Goal: Task Accomplishment & Management: Manage account settings

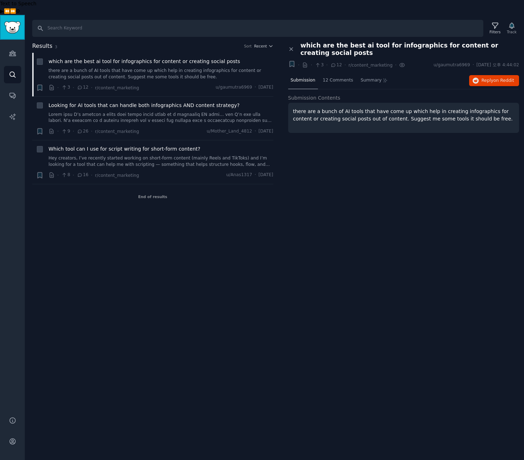
click at [16, 21] on link "Sidebar" at bounding box center [12, 27] width 25 height 25
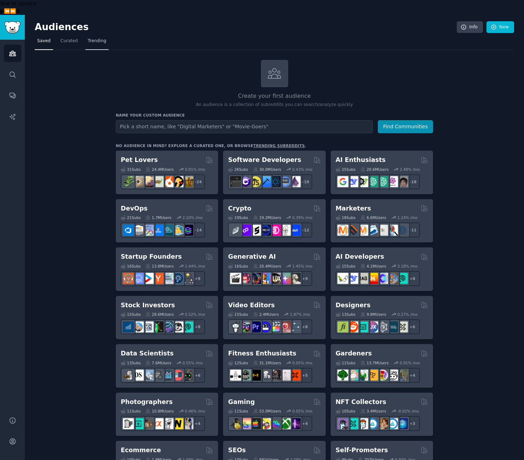
click at [100, 35] on link "Trending" at bounding box center [96, 42] width 23 height 15
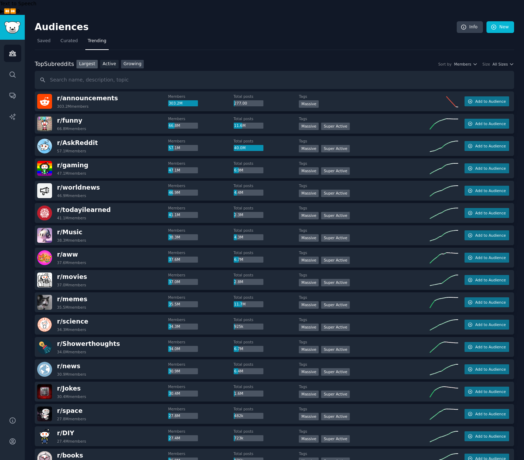
click at [128, 60] on link "Growing" at bounding box center [132, 64] width 23 height 9
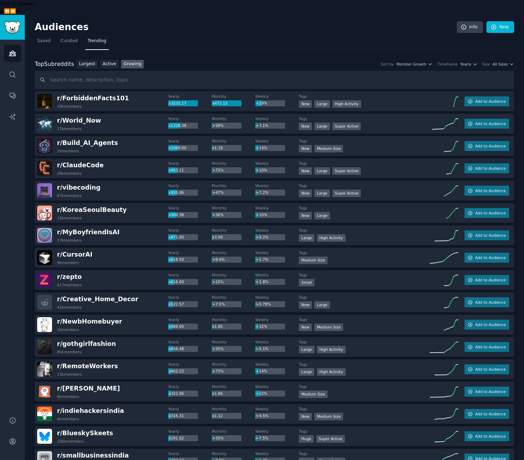
click at [486, 62] on div "Size" at bounding box center [487, 64] width 8 height 5
click at [504, 62] on span "All Sizes" at bounding box center [500, 64] width 15 height 5
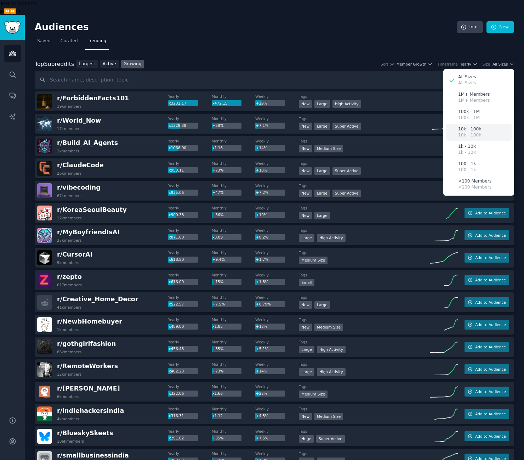
click at [471, 126] on p "10k - 100k" at bounding box center [469, 129] width 23 height 6
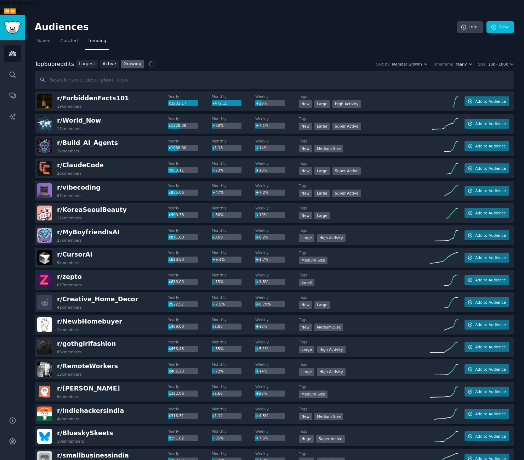
click at [465, 62] on span "Yearly" at bounding box center [461, 64] width 11 height 5
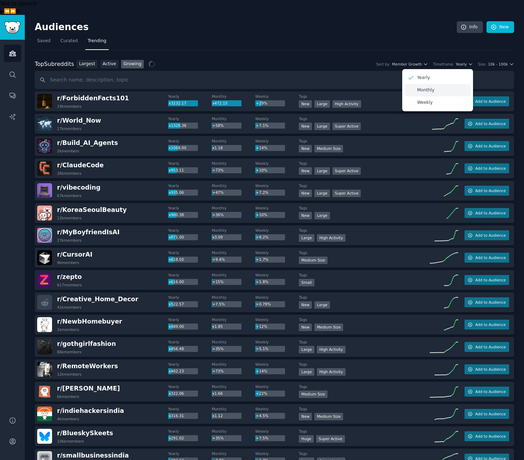
click at [451, 84] on div "Monthly" at bounding box center [438, 90] width 66 height 12
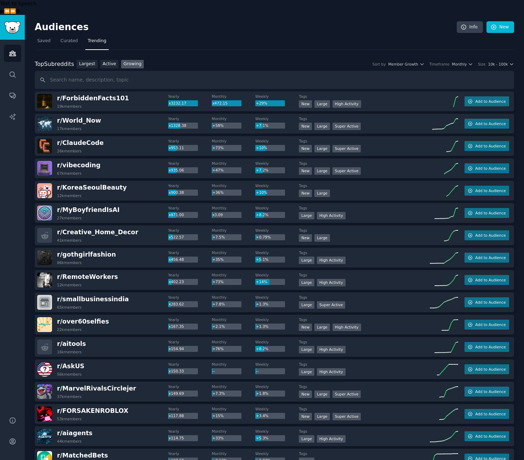
click at [104, 95] on span "r/ ForbiddenFacts101" at bounding box center [93, 98] width 72 height 7
click at [194, 60] on div "Top Subreddits Top Subreddits Largest Active Growing Sort by Member Growth Time…" at bounding box center [274, 74] width 479 height 29
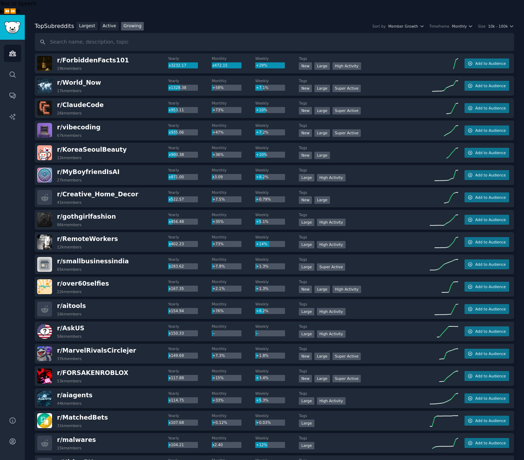
scroll to position [40, 0]
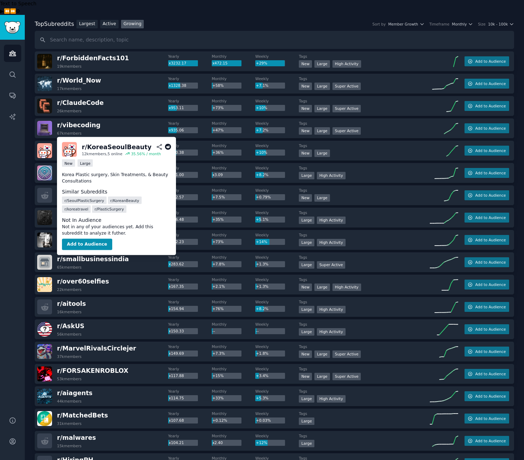
click at [96, 144] on span "r/ KoreaSeoulBeauty" at bounding box center [92, 147] width 70 height 7
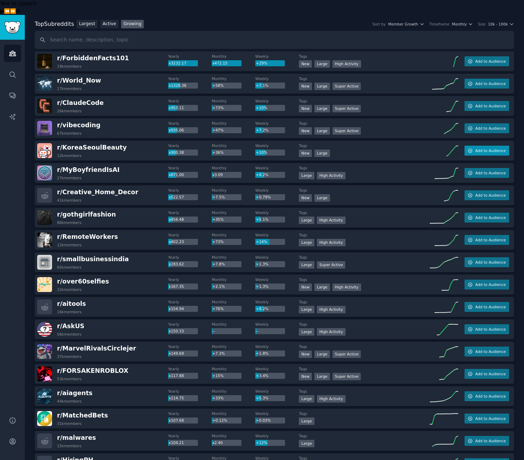
click at [501, 148] on span "Add to Audience" at bounding box center [490, 150] width 30 height 5
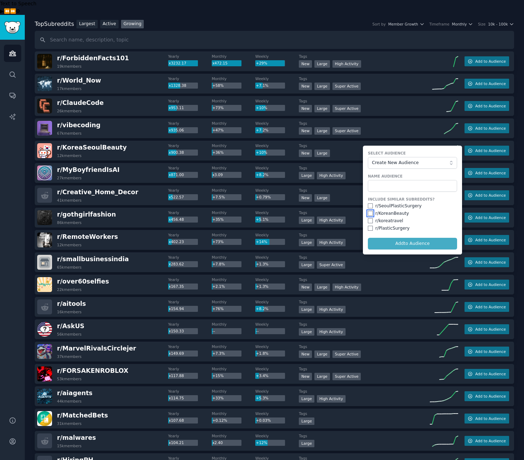
click at [369, 211] on input "checkbox" at bounding box center [370, 213] width 5 height 5
checkbox input "true"
click at [370, 218] on input "checkbox" at bounding box center [370, 220] width 5 height 5
checkbox input "true"
click at [370, 219] on form "Select Audience Create New Audience Name Audience Include Similar Subreddits? r…" at bounding box center [412, 200] width 99 height 109
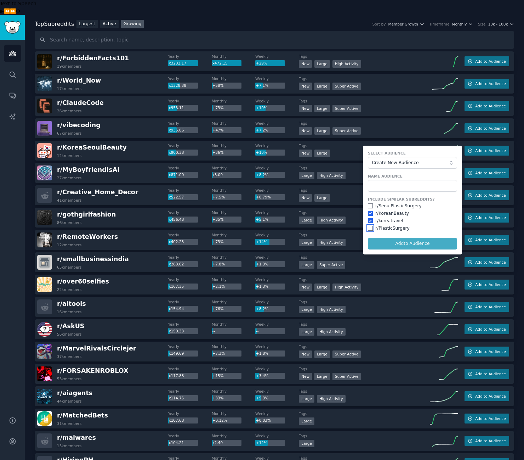
click at [369, 226] on input "checkbox" at bounding box center [370, 228] width 5 height 5
checkbox input "true"
click at [368, 203] on input "checkbox" at bounding box center [370, 205] width 5 height 5
checkbox input "true"
click at [378, 180] on input "text" at bounding box center [412, 186] width 89 height 12
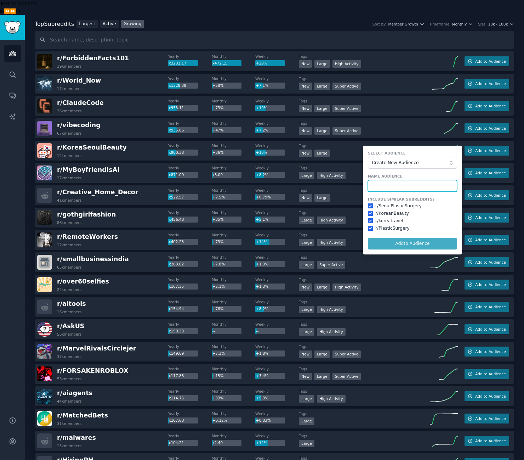
type input "ㅏ"
type input "Korea Travel Surgery"
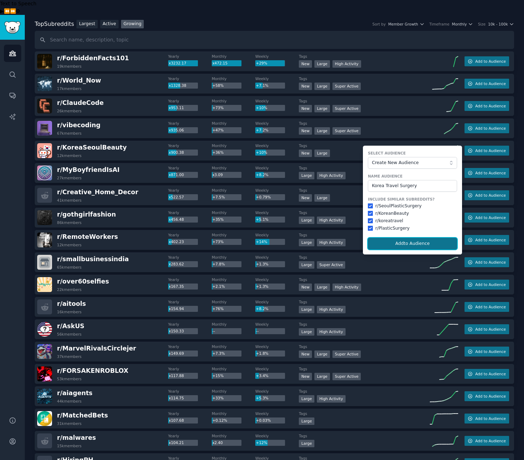
click at [405, 238] on button "Add to Audience" at bounding box center [412, 244] width 89 height 12
checkbox input "false"
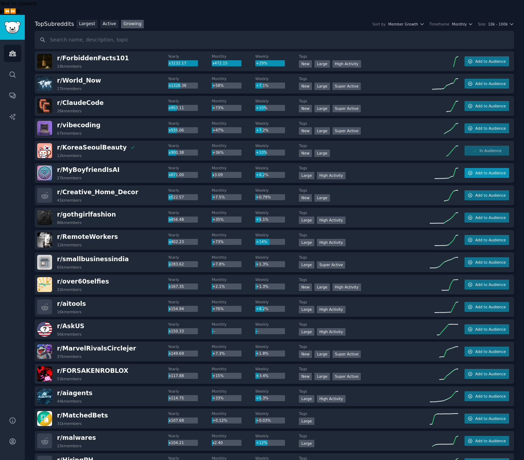
click at [485, 170] on span "Add to Audience" at bounding box center [490, 172] width 30 height 5
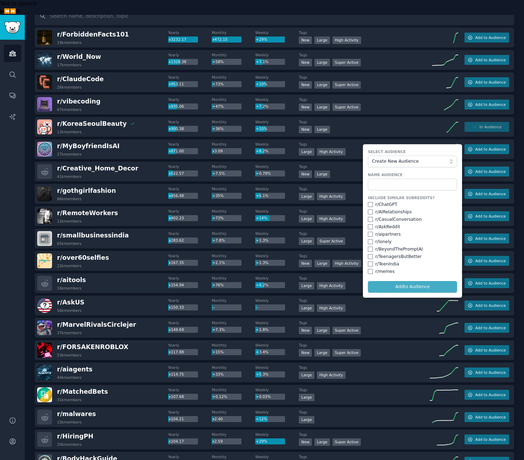
scroll to position [20, 0]
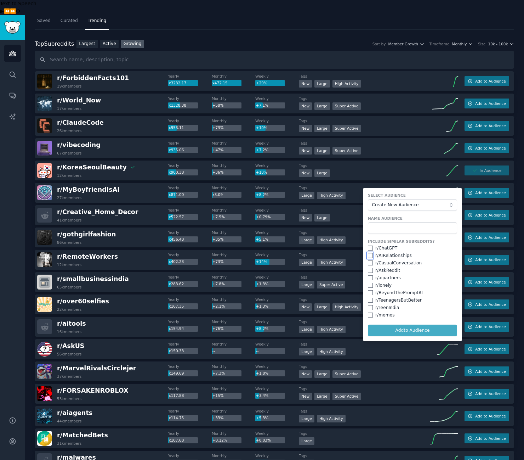
click at [368, 253] on input "checkbox" at bounding box center [370, 255] width 5 height 5
checkbox input "true"
click at [369, 260] on input "checkbox" at bounding box center [370, 262] width 5 height 5
checkbox input "true"
click at [369, 268] on input "checkbox" at bounding box center [370, 270] width 5 height 5
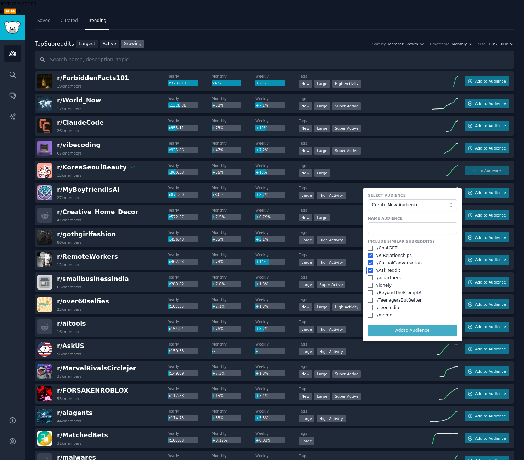
checkbox input "true"
click at [369, 275] on input "checkbox" at bounding box center [370, 277] width 5 height 5
checkbox input "true"
click at [369, 283] on input "checkbox" at bounding box center [370, 285] width 5 height 5
checkbox input "true"
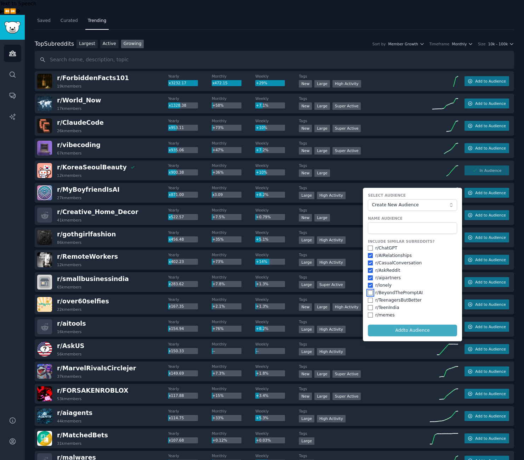
click at [368, 290] on input "checkbox" at bounding box center [370, 292] width 5 height 5
checkbox input "true"
click at [389, 222] on input "text" at bounding box center [412, 228] width 89 height 12
type input "AI Relationship"
click at [368, 324] on button "Add to Audience" at bounding box center [412, 330] width 89 height 12
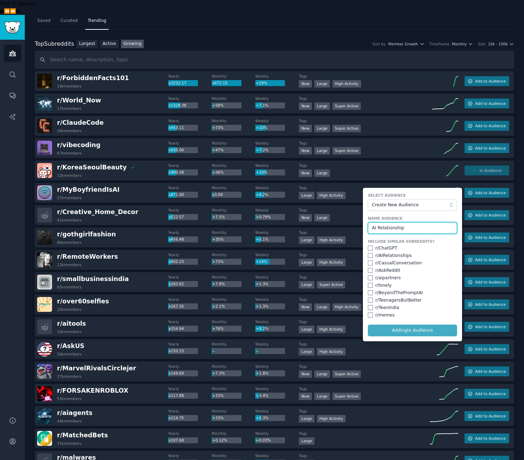
checkbox input "false"
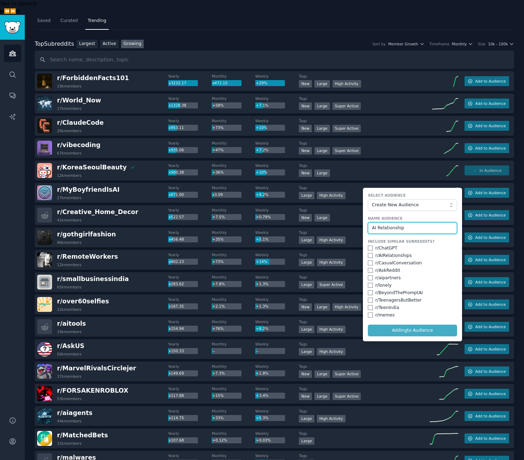
checkbox input "false"
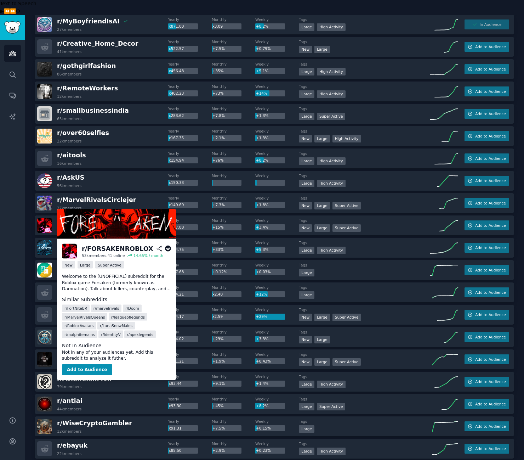
scroll to position [193, 0]
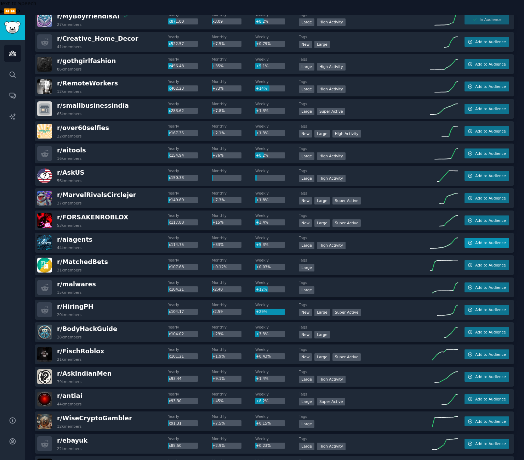
click at [487, 238] on button "Add to Audience" at bounding box center [487, 243] width 45 height 10
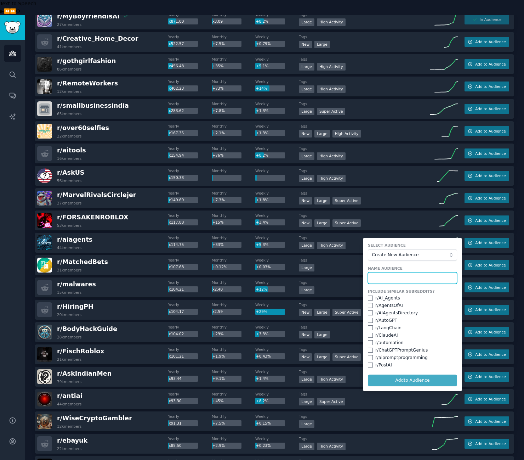
click at [423, 272] on input "text" at bounding box center [412, 278] width 89 height 12
type input "AI Agents"
click at [368, 295] on input "checkbox" at bounding box center [370, 297] width 5 height 5
checkbox input "true"
click at [369, 303] on input "checkbox" at bounding box center [370, 305] width 5 height 5
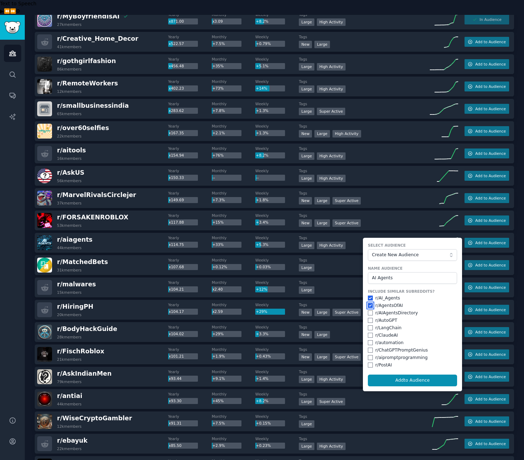
checkbox input "true"
click at [369, 310] on input "checkbox" at bounding box center [370, 312] width 5 height 5
checkbox input "true"
click at [369, 318] on input "checkbox" at bounding box center [370, 320] width 5 height 5
checkbox input "true"
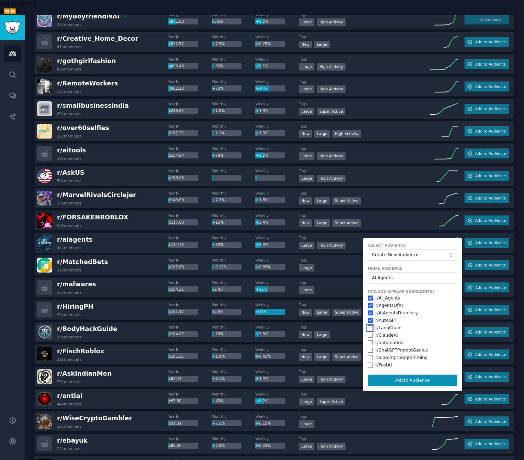
click at [368, 325] on input "checkbox" at bounding box center [370, 327] width 5 height 5
checkbox input "true"
click at [369, 333] on input "checkbox" at bounding box center [370, 335] width 5 height 5
checkbox input "true"
click at [368, 340] on input "checkbox" at bounding box center [370, 342] width 5 height 5
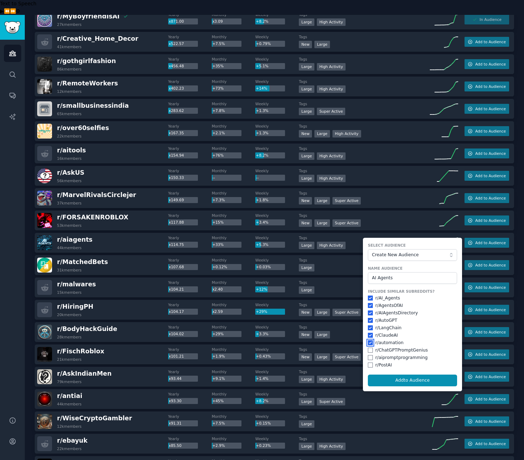
checkbox input "true"
click at [369, 333] on input "checkbox" at bounding box center [370, 335] width 5 height 5
checkbox input "false"
click at [369, 325] on input "checkbox" at bounding box center [370, 327] width 5 height 5
checkbox input "false"
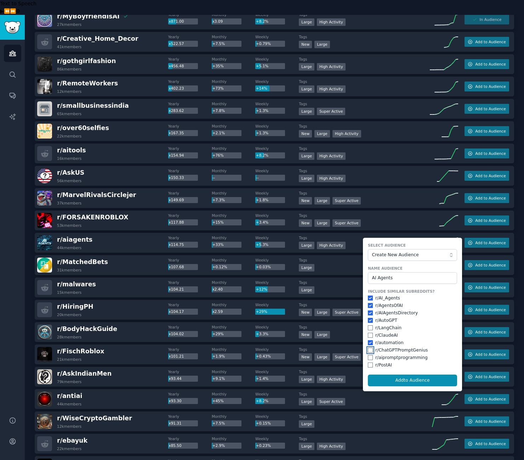
click at [369, 347] on input "checkbox" at bounding box center [370, 349] width 5 height 5
checkbox input "true"
click at [369, 355] on input "checkbox" at bounding box center [370, 357] width 5 height 5
checkbox input "true"
click at [369, 362] on input "checkbox" at bounding box center [370, 364] width 5 height 5
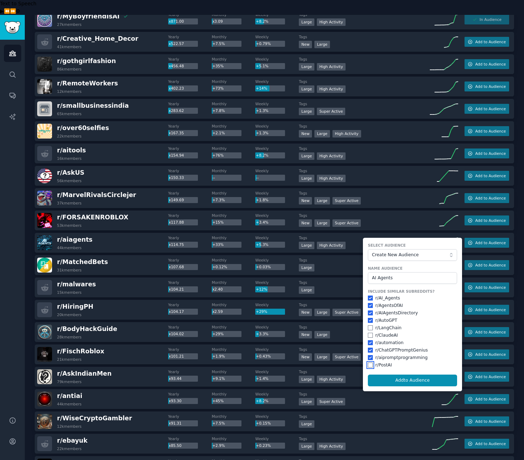
checkbox input "true"
click at [400, 374] on button "Add to Audience" at bounding box center [412, 380] width 89 height 12
checkbox input "false"
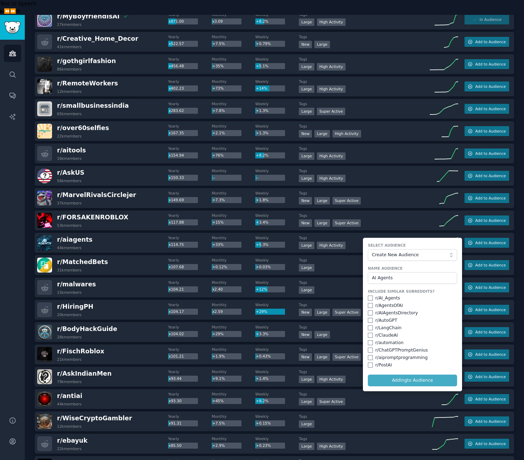
checkbox input "false"
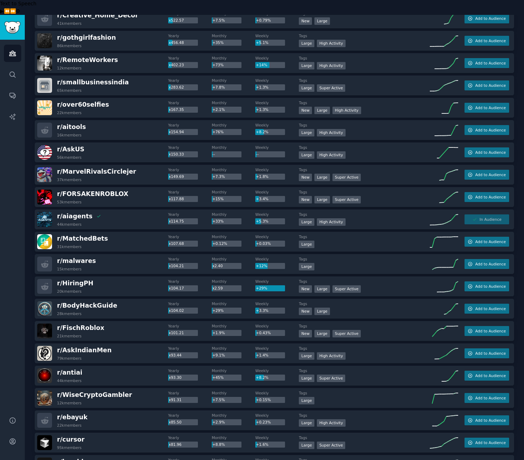
scroll to position [225, 0]
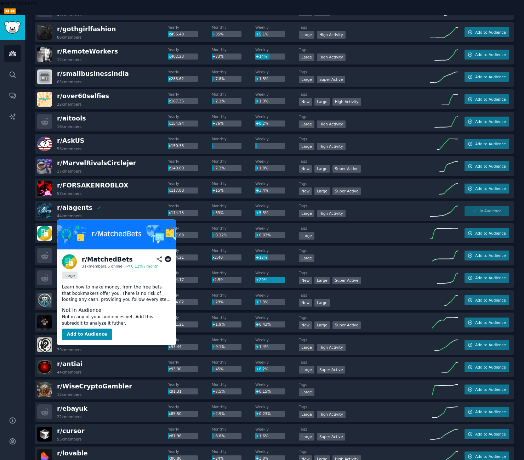
click at [85, 226] on span "r/ MatchedBets" at bounding box center [82, 229] width 51 height 7
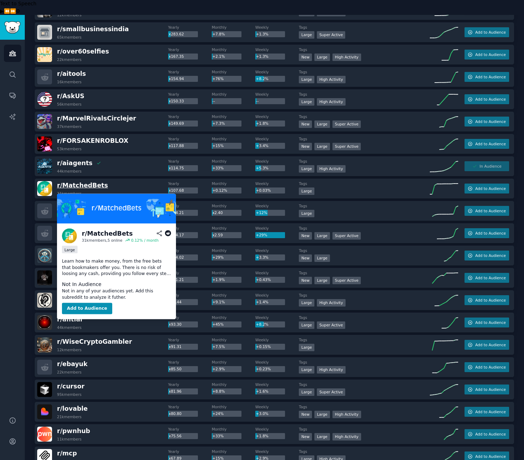
scroll to position [271, 0]
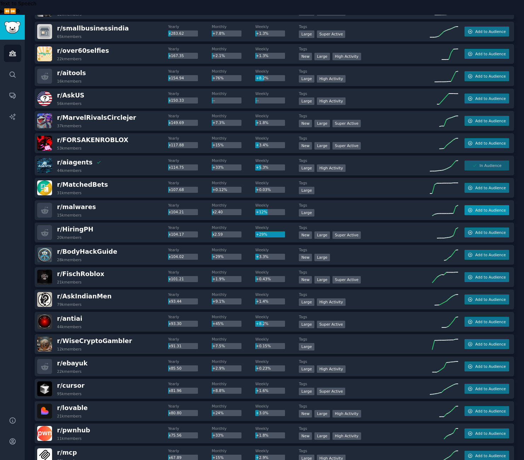
click at [485, 205] on button "Add to Audience" at bounding box center [487, 210] width 45 height 10
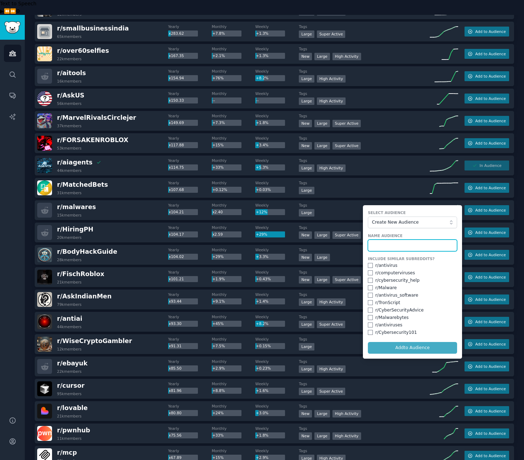
click at [411, 239] on input "text" at bounding box center [412, 245] width 89 height 12
type input "Cyber Security"
click at [369, 263] on input "checkbox" at bounding box center [370, 265] width 5 height 5
checkbox input "true"
click at [368, 270] on input "checkbox" at bounding box center [370, 272] width 5 height 5
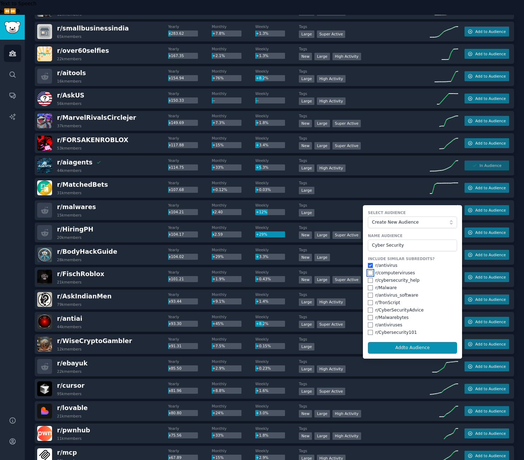
checkbox input "true"
click at [368, 278] on input "checkbox" at bounding box center [370, 280] width 5 height 5
checkbox input "true"
click at [368, 285] on input "checkbox" at bounding box center [370, 287] width 5 height 5
checkbox input "true"
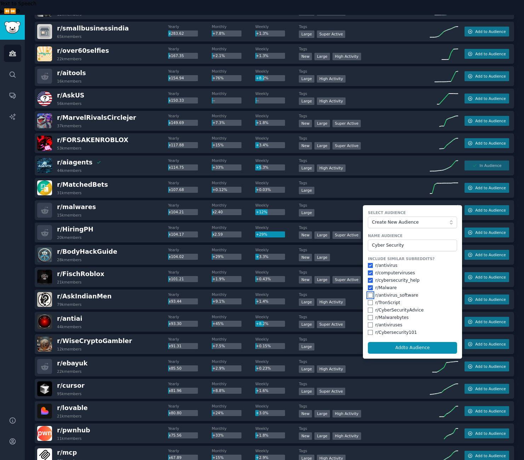
click at [369, 292] on input "checkbox" at bounding box center [370, 294] width 5 height 5
checkbox input "true"
click at [368, 300] on input "checkbox" at bounding box center [370, 302] width 5 height 5
checkbox input "true"
click at [369, 307] on input "checkbox" at bounding box center [370, 309] width 5 height 5
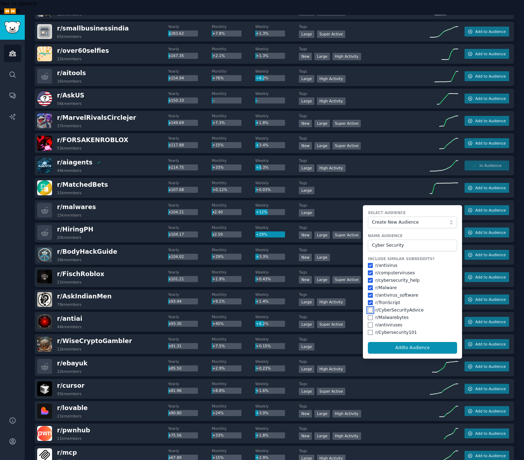
checkbox input "true"
click at [370, 315] on input "checkbox" at bounding box center [370, 317] width 5 height 5
checkbox input "true"
click at [369, 322] on input "checkbox" at bounding box center [370, 324] width 5 height 5
checkbox input "true"
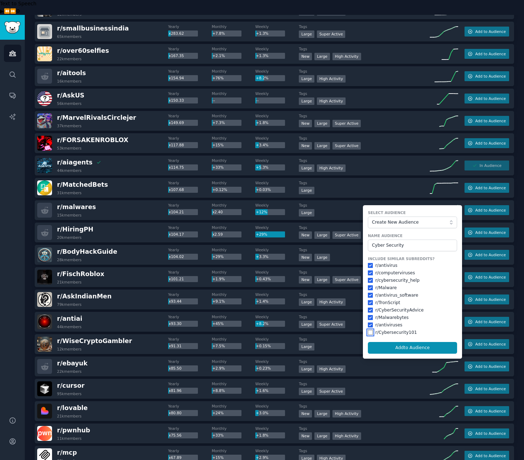
click at [369, 330] on input "checkbox" at bounding box center [370, 332] width 5 height 5
checkbox input "true"
click at [403, 342] on button "Add to Audience" at bounding box center [412, 348] width 89 height 12
checkbox input "false"
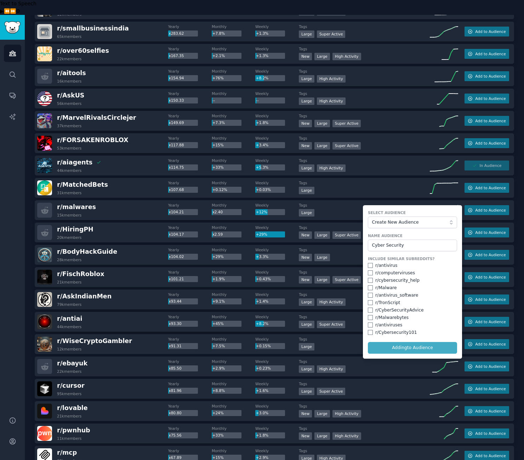
checkbox input "false"
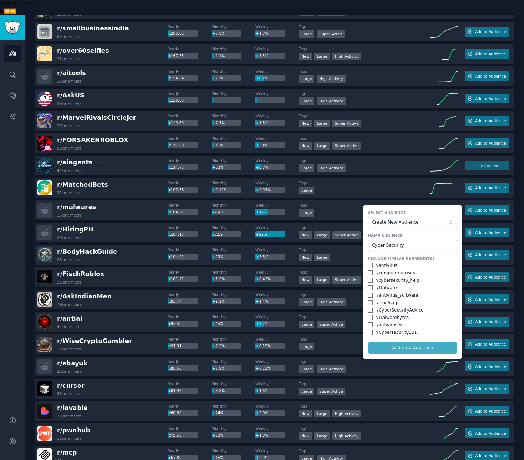
checkbox input "false"
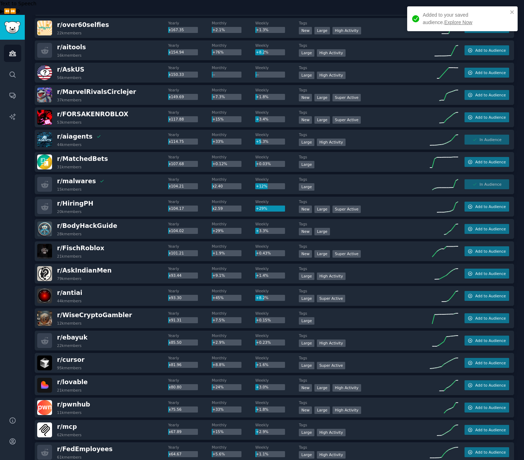
scroll to position [296, 0]
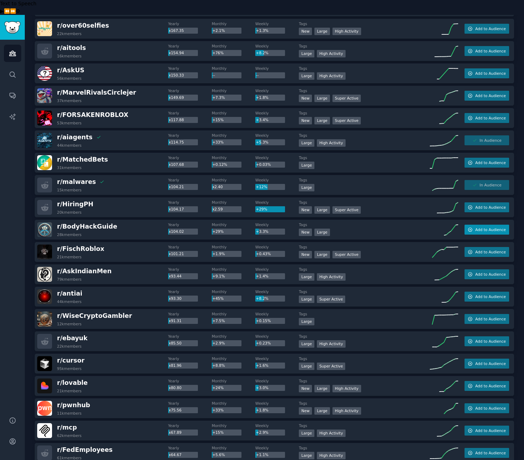
click at [487, 227] on span "Add to Audience" at bounding box center [490, 229] width 30 height 5
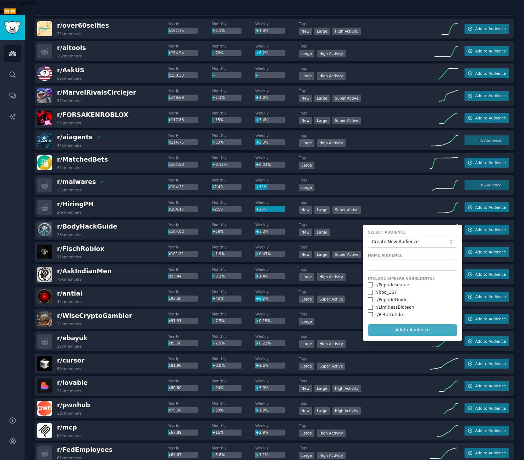
click at [277, 318] on div "+0.15%" at bounding box center [270, 321] width 30 height 6
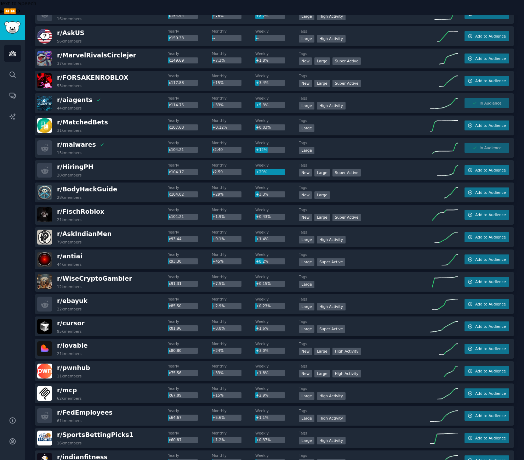
scroll to position [338, 0]
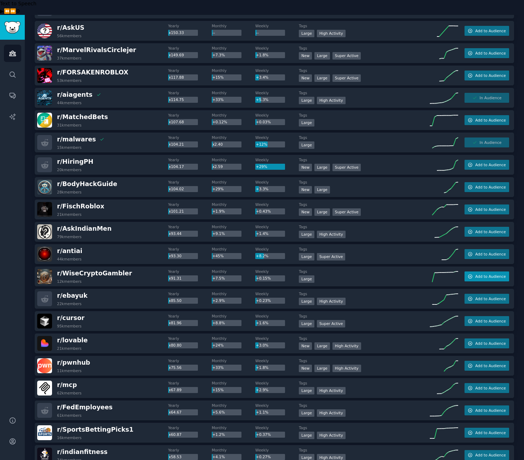
click at [489, 271] on button "Add to Audience" at bounding box center [487, 276] width 45 height 10
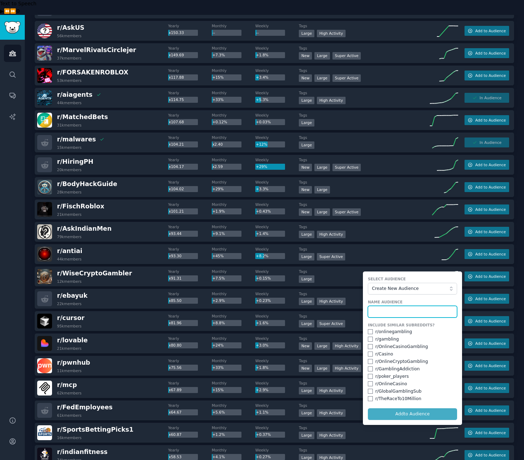
click at [409, 306] on input "text" at bounding box center [412, 312] width 89 height 12
type input "Crypto Ideas"
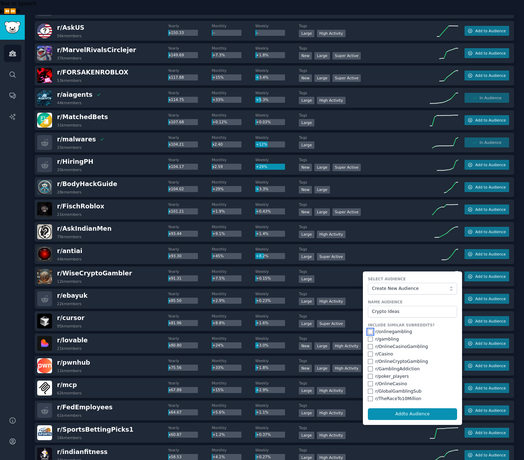
click at [368, 329] on input "checkbox" at bounding box center [370, 331] width 5 height 5
checkbox input "true"
click at [368, 336] on input "checkbox" at bounding box center [370, 338] width 5 height 5
checkbox input "true"
click at [368, 343] on div "r/ OnlineCasinoGambling" at bounding box center [412, 346] width 89 height 6
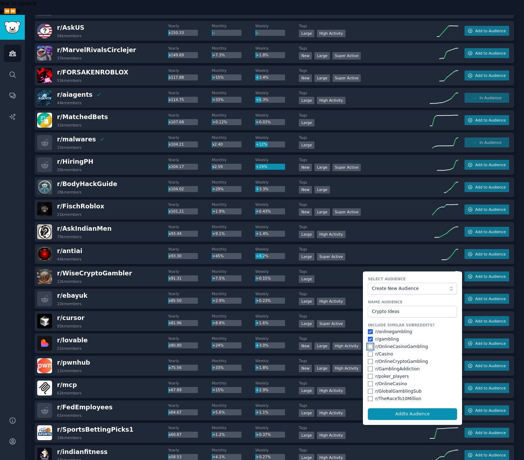
click at [369, 344] on input "checkbox" at bounding box center [370, 346] width 5 height 5
checkbox input "true"
click at [368, 351] on input "checkbox" at bounding box center [370, 353] width 5 height 5
checkbox input "true"
click at [368, 359] on input "checkbox" at bounding box center [370, 361] width 5 height 5
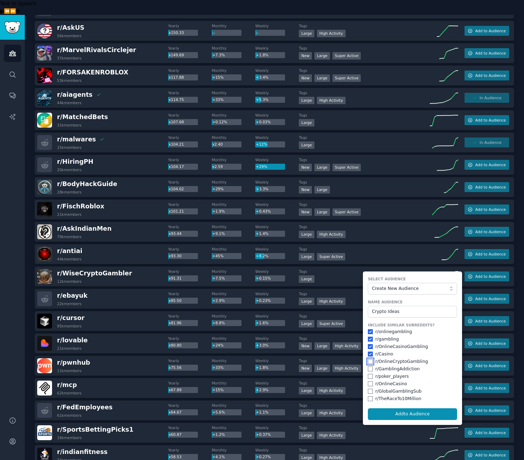
checkbox input "true"
click at [370, 366] on input "checkbox" at bounding box center [370, 368] width 5 height 5
checkbox input "true"
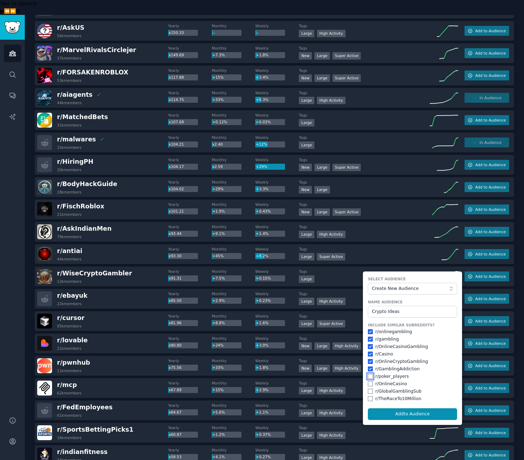
click at [370, 374] on input "checkbox" at bounding box center [370, 376] width 5 height 5
checkbox input "true"
click at [368, 381] on input "checkbox" at bounding box center [370, 383] width 5 height 5
checkbox input "true"
click at [369, 388] on input "checkbox" at bounding box center [370, 390] width 5 height 5
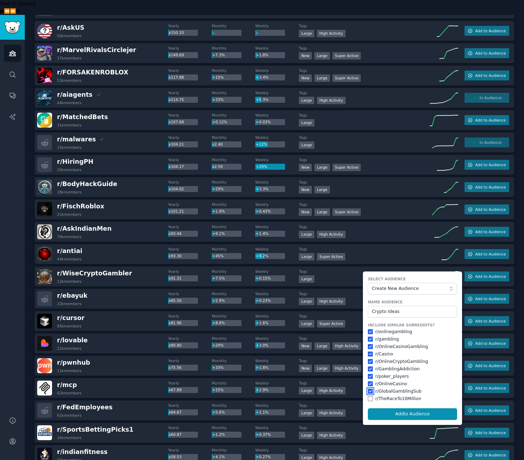
checkbox input "true"
click at [368, 396] on input "checkbox" at bounding box center [370, 398] width 5 height 5
checkbox input "true"
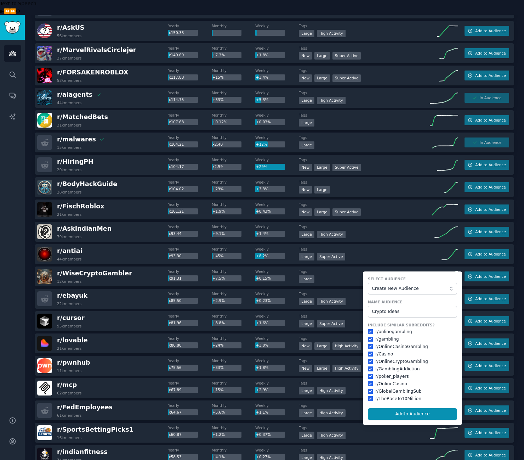
click at [401, 392] on form "Select Audience Create New Audience Name Audience Crypto Ideas Include Similar …" at bounding box center [412, 347] width 99 height 153
click at [402, 408] on button "Add to Audience" at bounding box center [412, 414] width 89 height 12
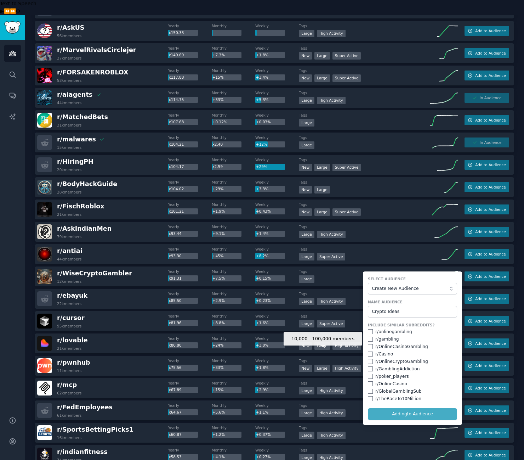
checkbox input "false"
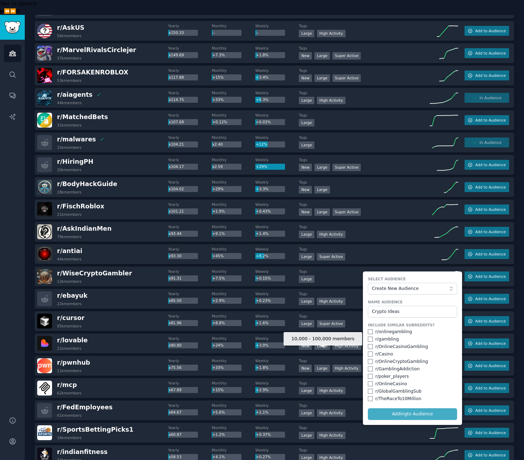
checkbox input "false"
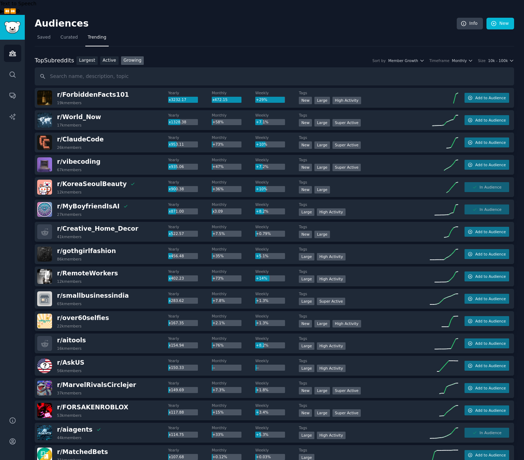
scroll to position [4, 0]
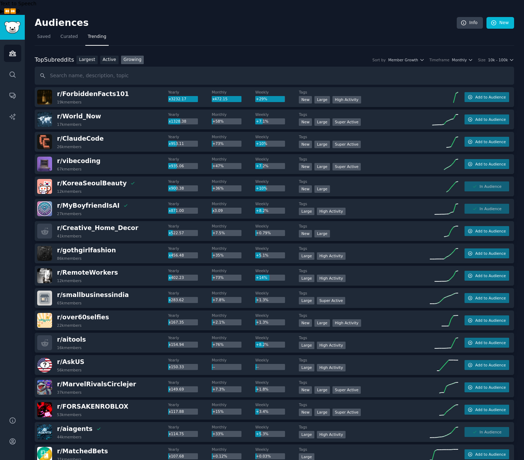
click at [172, 290] on div "Yearly x283.62" at bounding box center [190, 296] width 44 height 12
click at [170, 297] on span "x283.62" at bounding box center [176, 299] width 15 height 4
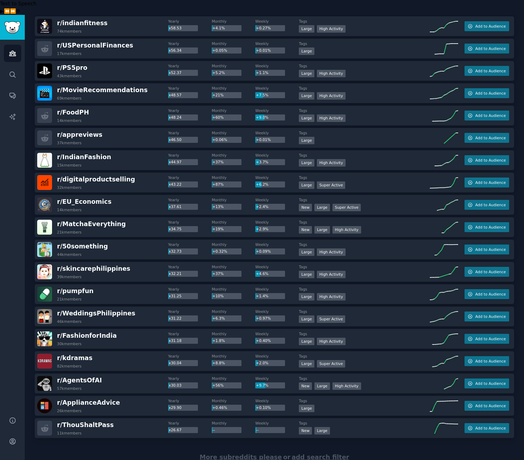
scroll to position [778, 0]
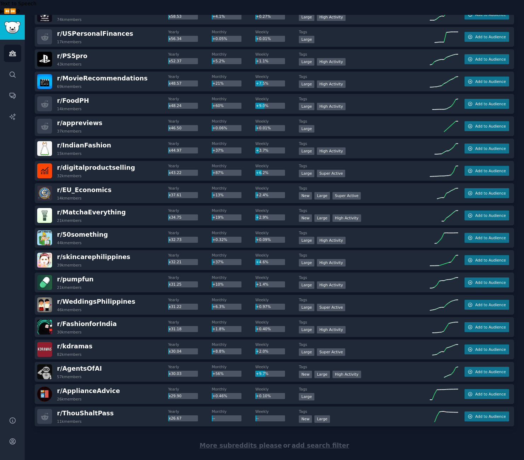
click at [253, 442] on span "More subreddits please" at bounding box center [241, 445] width 82 height 7
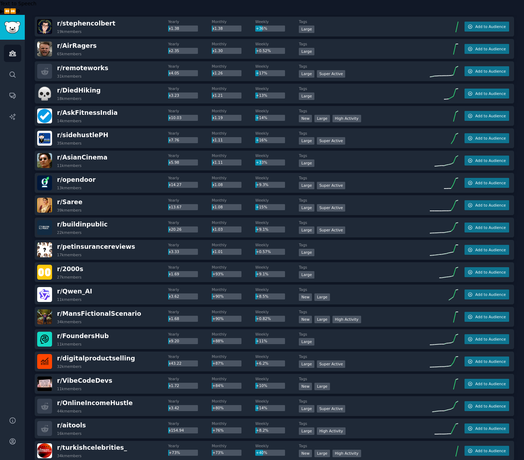
scroll to position [0, 0]
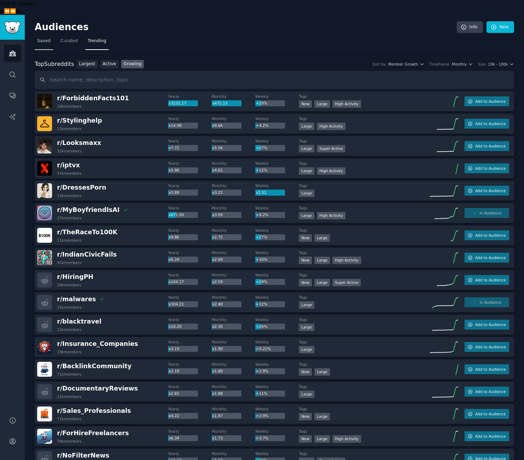
click at [46, 38] on span "Saved" at bounding box center [43, 41] width 13 height 6
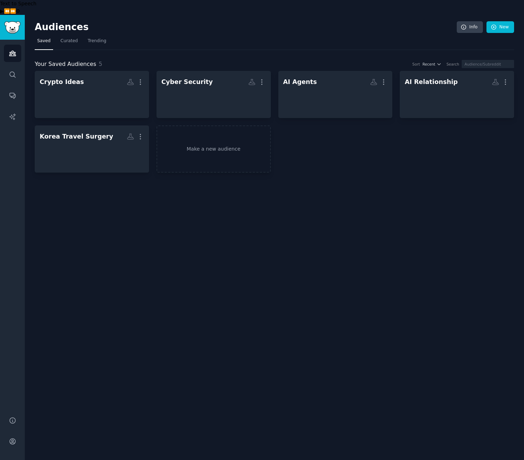
click at [286, 258] on div "Audiences Info New Saved Curated Trending Your Saved Audiences 5 Sort Recent Se…" at bounding box center [274, 245] width 499 height 460
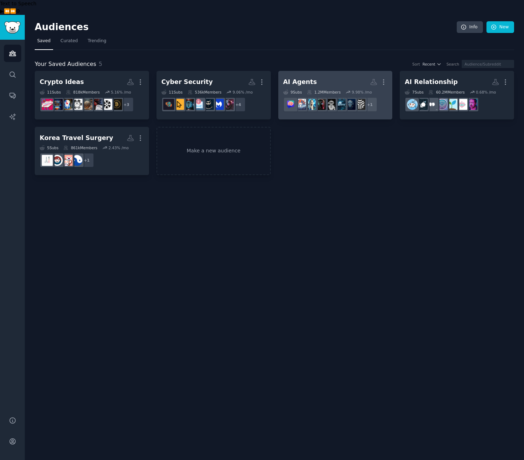
click at [340, 76] on h2 "AI Agents More" at bounding box center [335, 82] width 104 height 12
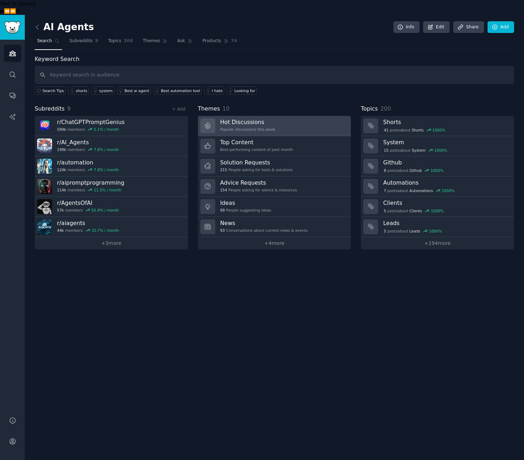
click at [267, 118] on h3 "Hot Discussions" at bounding box center [247, 121] width 55 height 7
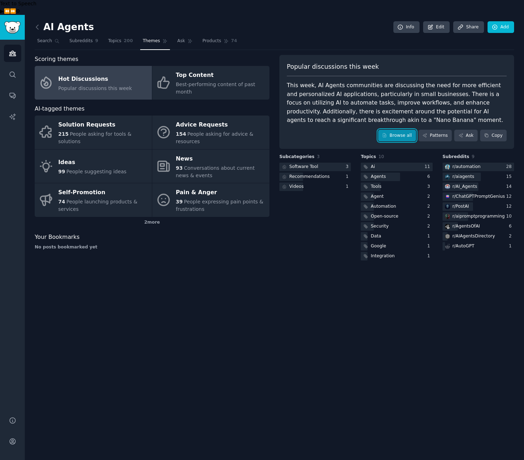
click at [403, 130] on link "Browse all" at bounding box center [397, 136] width 38 height 12
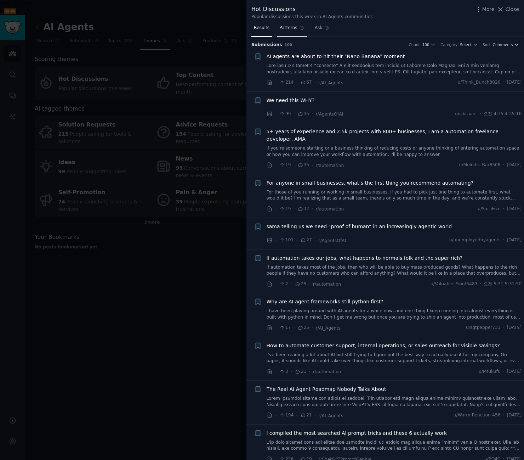
click at [291, 27] on span "Patterns" at bounding box center [288, 28] width 18 height 6
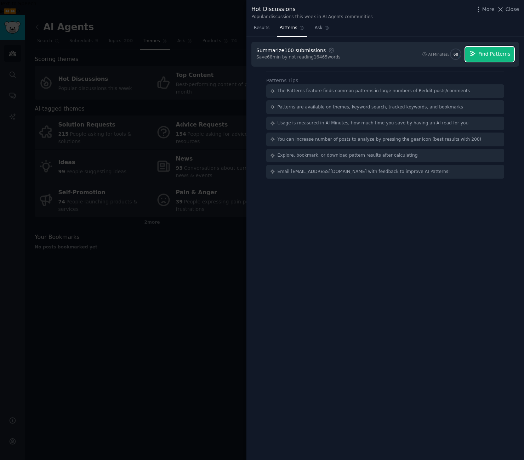
click at [506, 52] on span "Find Patterns" at bounding box center [494, 53] width 32 height 7
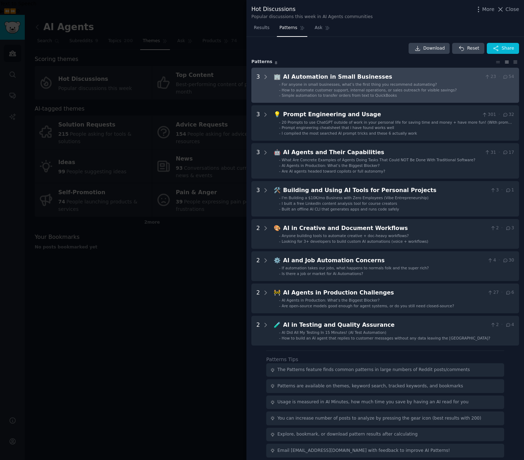
scroll to position [4, 0]
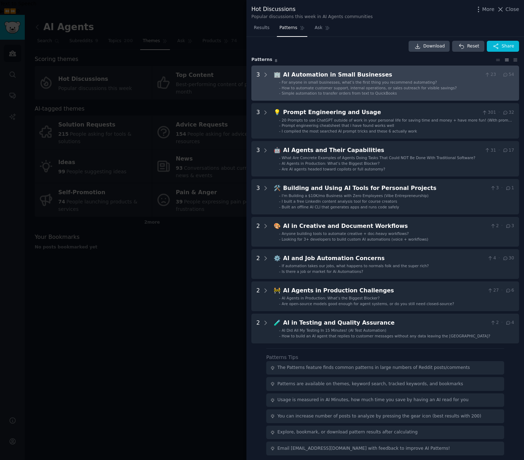
click at [328, 80] on span "For anyone in small businesses, what’s the first thing you recommend automating?" at bounding box center [359, 82] width 155 height 4
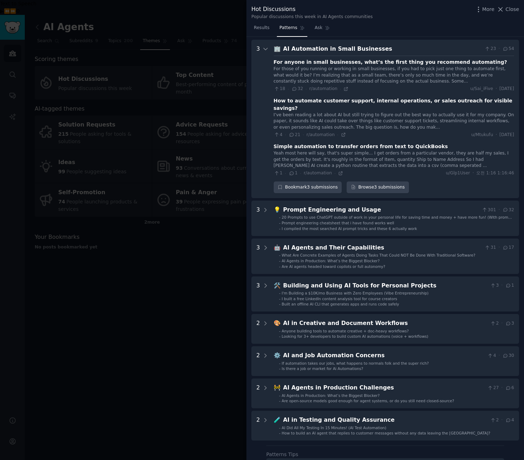
scroll to position [32, 0]
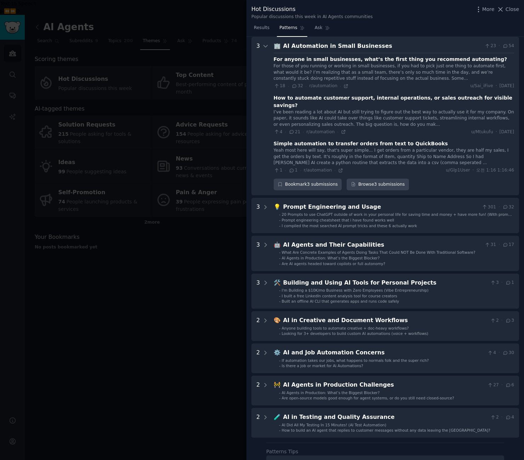
click at [352, 60] on div "For anyone in small businesses, what’s the first thing you recommend automating?" at bounding box center [391, 59] width 234 height 7
drag, startPoint x: 511, startPoint y: 45, endPoint x: 488, endPoint y: 45, distance: 22.7
click at [489, 45] on div "23 · 54" at bounding box center [499, 46] width 30 height 9
click at [488, 45] on icon at bounding box center [487, 46] width 6 height 5
click at [485, 47] on icon at bounding box center [487, 46] width 6 height 5
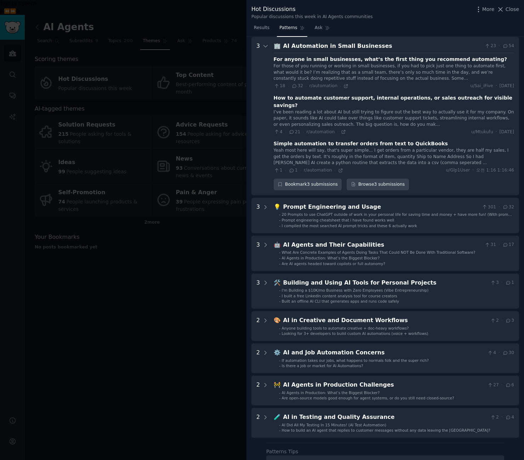
click at [462, 45] on div "AI Automation in Small Businesses" at bounding box center [382, 46] width 199 height 9
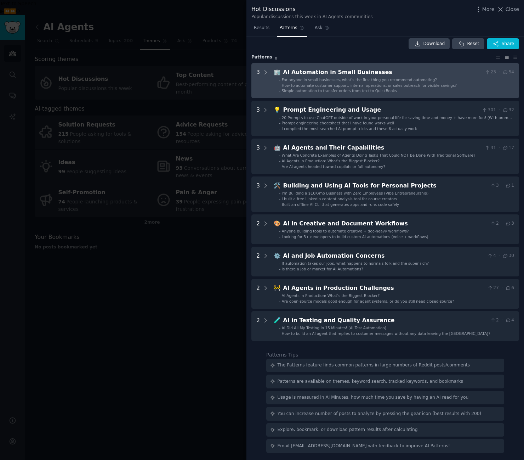
click at [345, 72] on div "AI Automation in Small Businesses" at bounding box center [382, 72] width 199 height 9
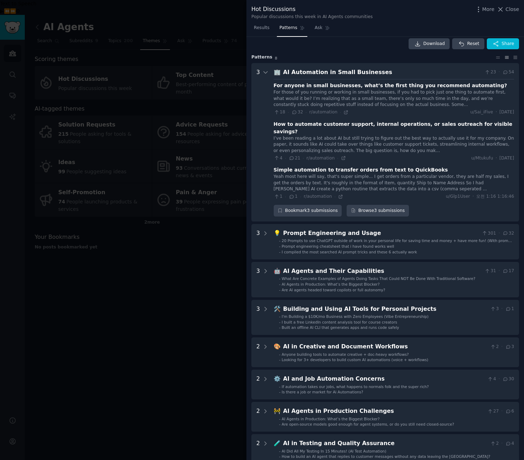
scroll to position [32, 0]
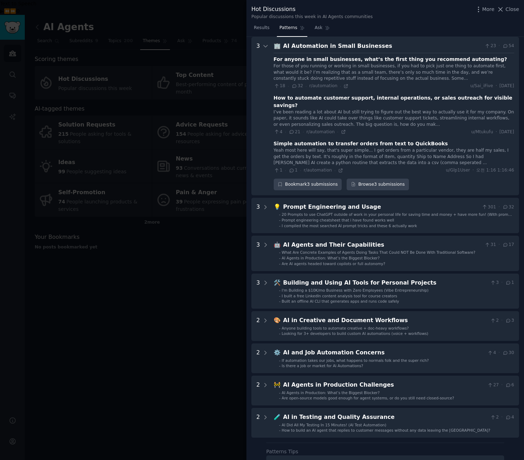
drag, startPoint x: 291, startPoint y: 96, endPoint x: 307, endPoint y: 103, distance: 17.8
click at [293, 96] on div "How to automate customer support, internal operations, or sales outreach for vi…" at bounding box center [394, 101] width 240 height 15
click at [441, 147] on div "Yeah most here will say, that's super simple... I get orders from a particular …" at bounding box center [394, 156] width 240 height 19
click at [345, 86] on icon at bounding box center [345, 86] width 5 height 5
